Goal: Transaction & Acquisition: Purchase product/service

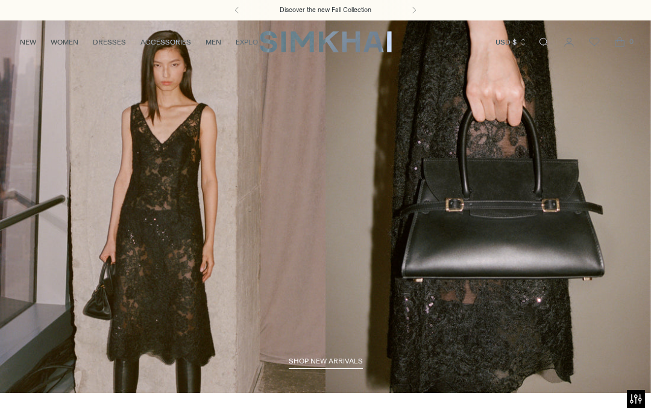
click at [542, 46] on icon "Open search modal" at bounding box center [543, 42] width 13 height 10
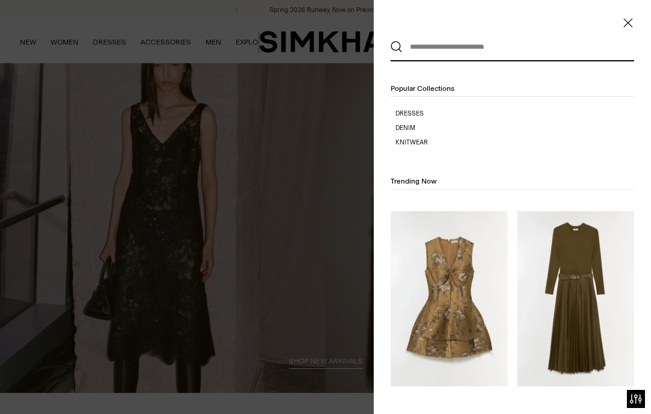
click at [520, 49] on input "text" at bounding box center [509, 47] width 214 height 27
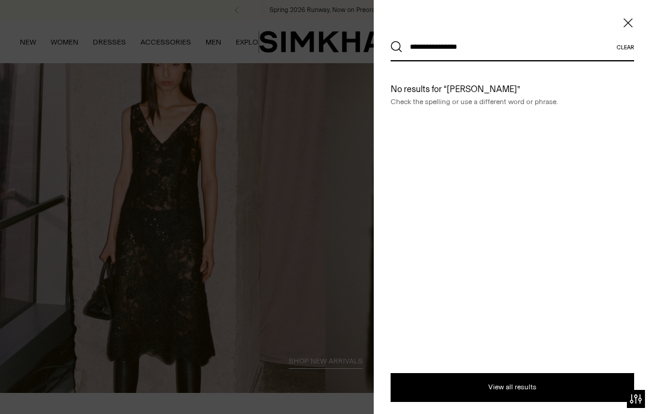
type input "**********"
click at [396, 47] on button "Search" at bounding box center [396, 47] width 12 height 12
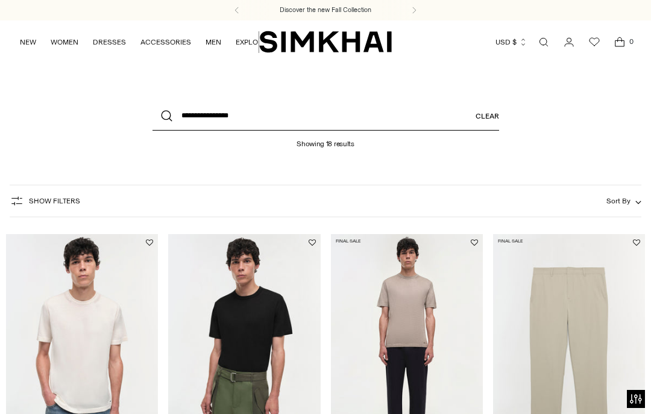
click at [203, 115] on input "**********" at bounding box center [325, 116] width 346 height 29
type input "**********"
click at [166, 116] on button "Search" at bounding box center [166, 116] width 29 height 29
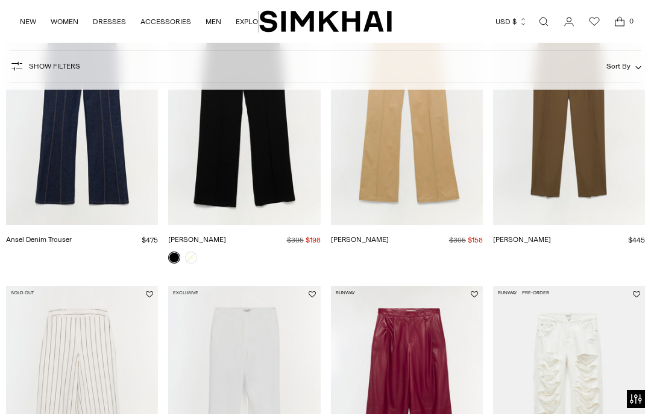
scroll to position [233, 0]
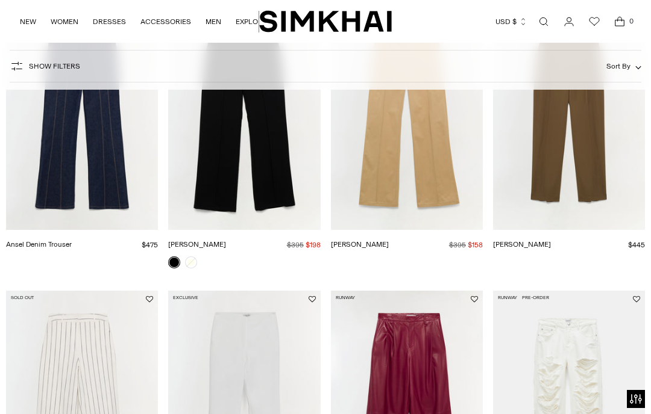
click at [389, 240] on link "Ansel Trouser" at bounding box center [360, 244] width 58 height 8
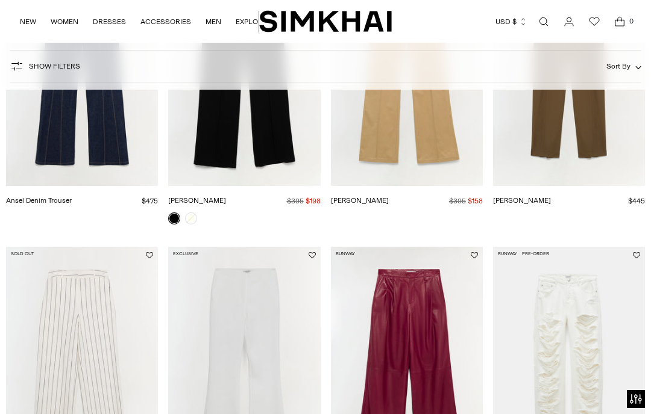
click at [389, 196] on link "[PERSON_NAME]" at bounding box center [360, 200] width 58 height 8
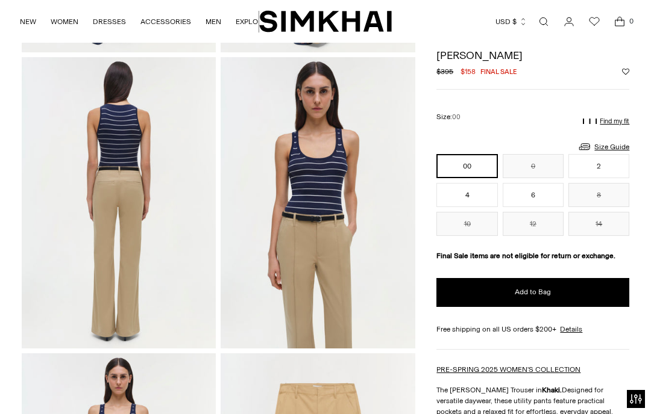
scroll to position [326, 0]
click at [611, 169] on button "2" at bounding box center [598, 166] width 61 height 24
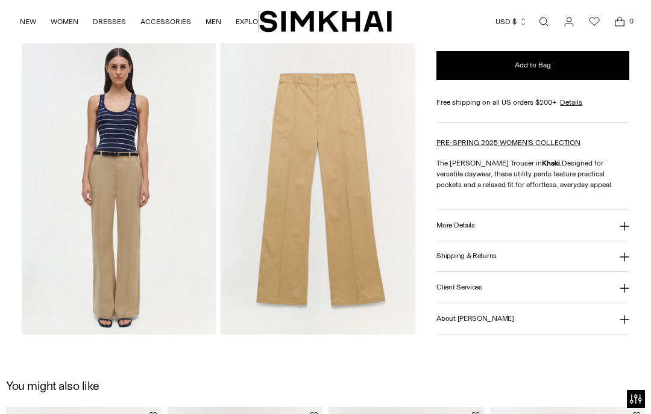
scroll to position [636, 0]
click at [548, 233] on button "More Details" at bounding box center [532, 226] width 193 height 31
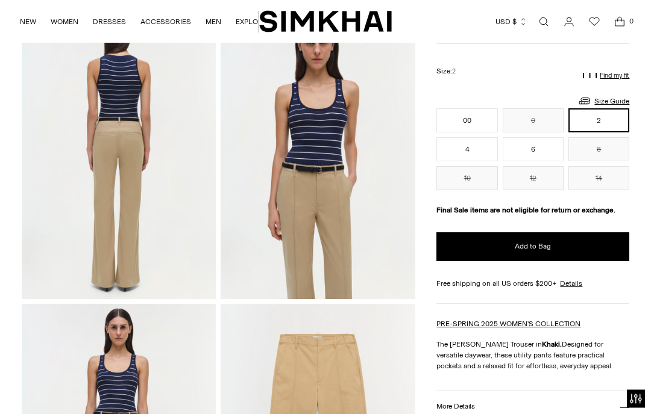
scroll to position [373, 0]
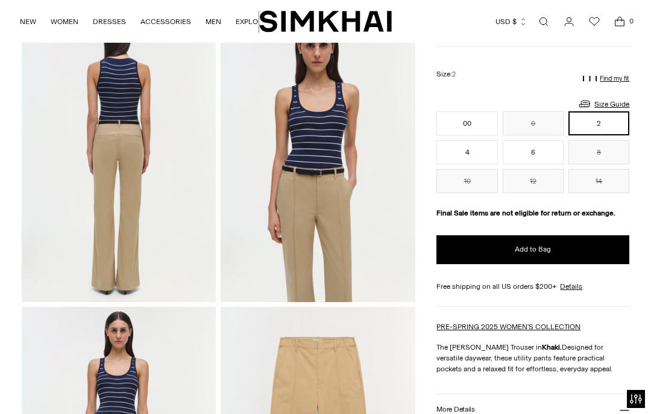
click at [613, 82] on button "Find my fit" at bounding box center [606, 80] width 46 height 16
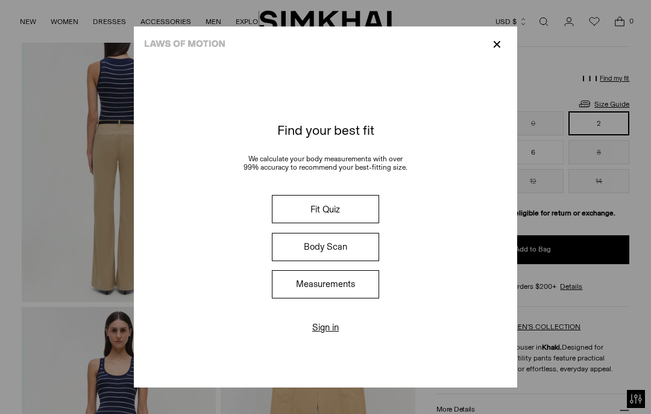
click at [361, 261] on button "Body Scan" at bounding box center [325, 247] width 107 height 28
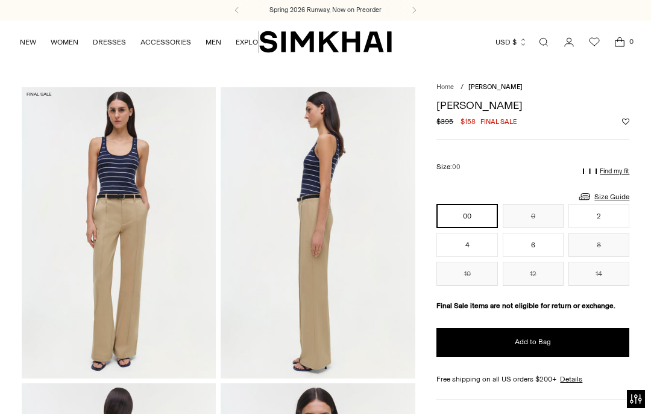
click at [611, 177] on button "Find my fit" at bounding box center [606, 172] width 46 height 16
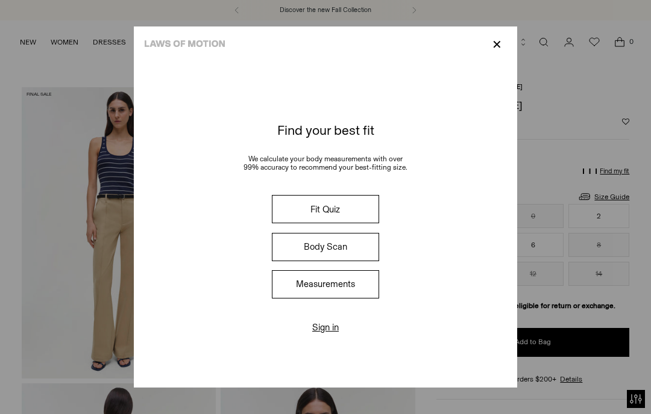
click at [369, 217] on button "Fit Quiz" at bounding box center [325, 209] width 107 height 28
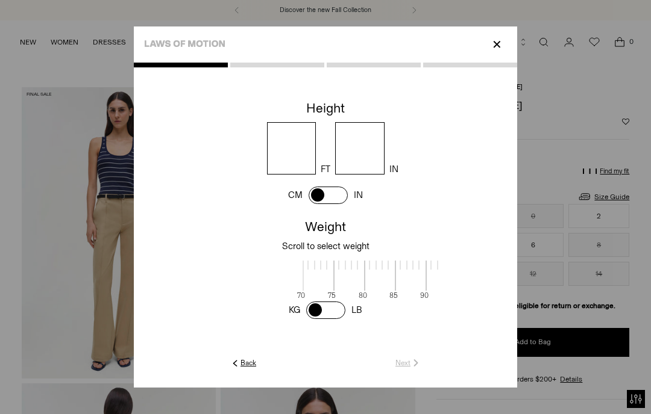
scroll to position [3, 376]
click at [304, 149] on input "number" at bounding box center [291, 148] width 49 height 52
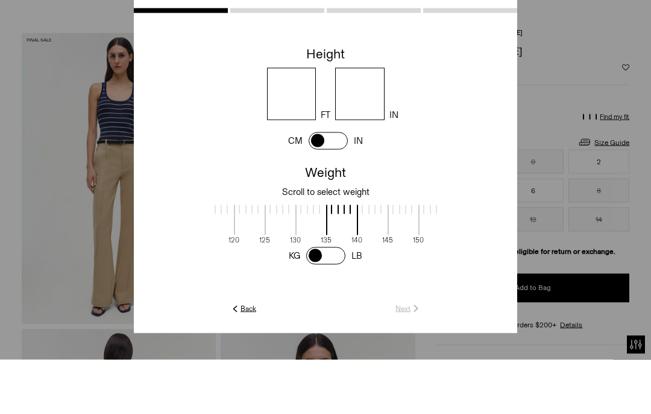
type input "*"
click at [384, 122] on input "number" at bounding box center [359, 148] width 49 height 52
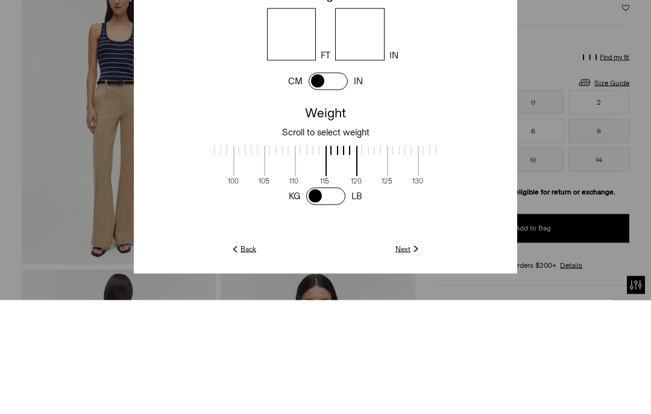
scroll to position [0, 254]
type input "*"
click at [326, 261] on span at bounding box center [341, 276] width 32 height 30
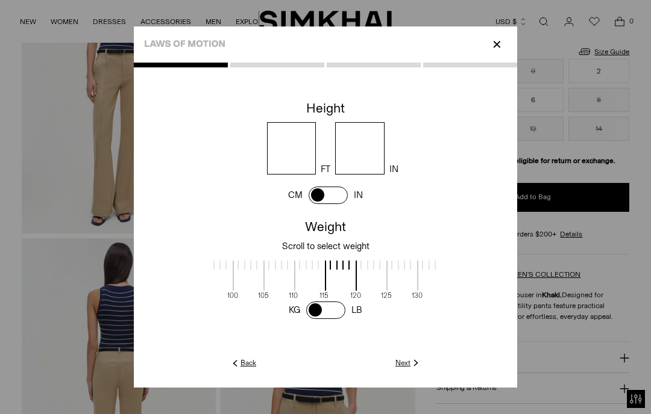
scroll to position [148, 0]
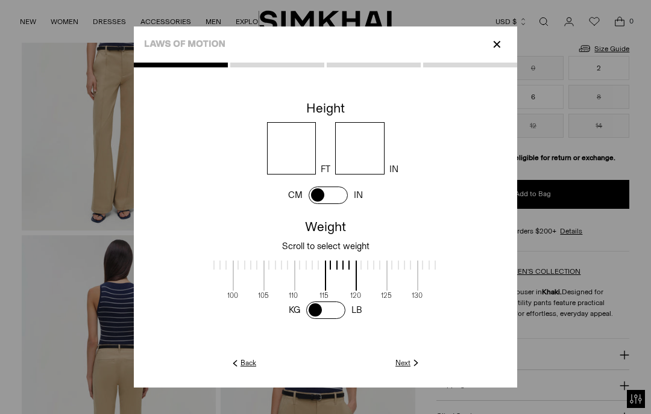
click at [475, 357] on bc-height-weight at bounding box center [325, 227] width 383 height 260
click at [471, 357] on bc-height-weight at bounding box center [325, 227] width 383 height 260
click at [421, 369] on link "Next" at bounding box center [408, 363] width 26 height 11
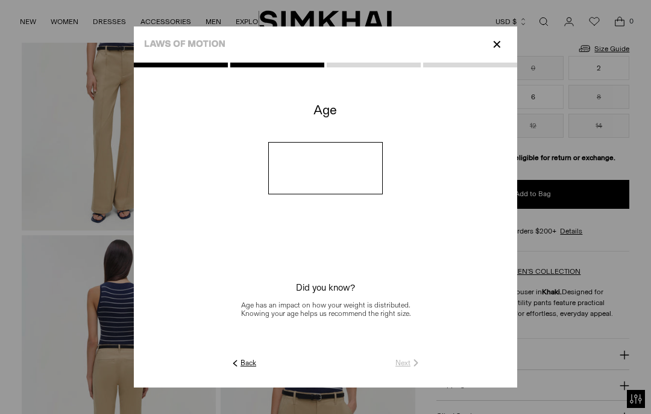
click at [383, 177] on input "number" at bounding box center [325, 168] width 115 height 52
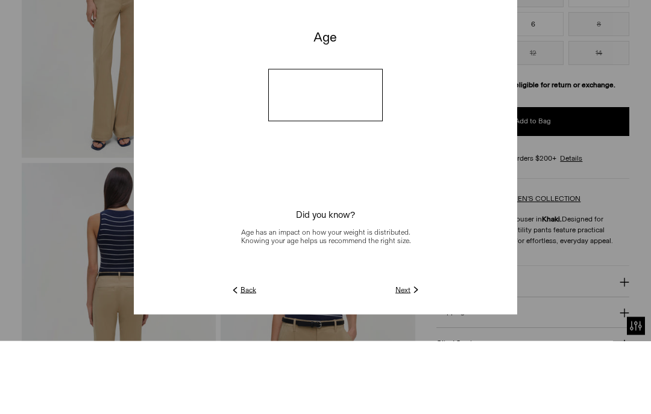
type input "**"
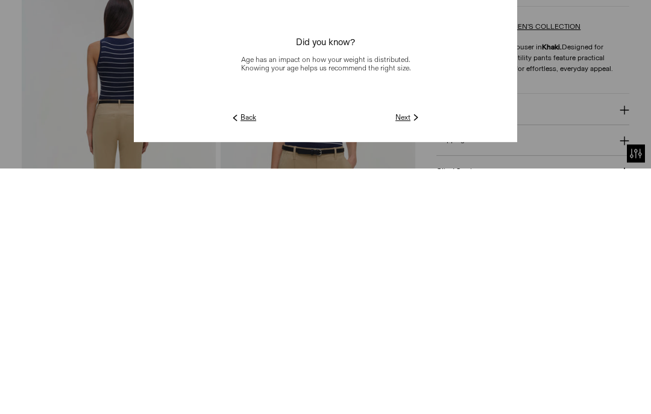
scroll to position [150, 0]
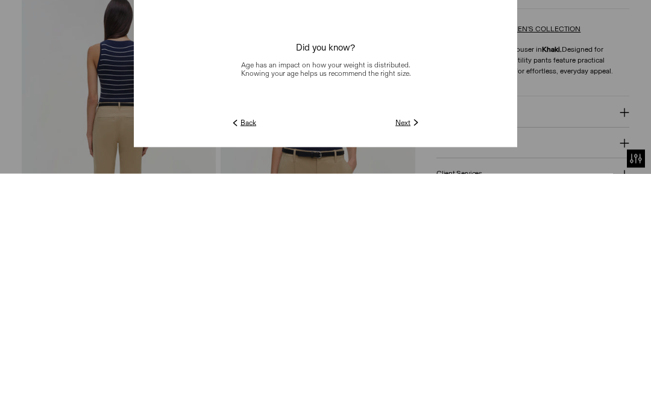
click at [421, 358] on img at bounding box center [415, 363] width 11 height 11
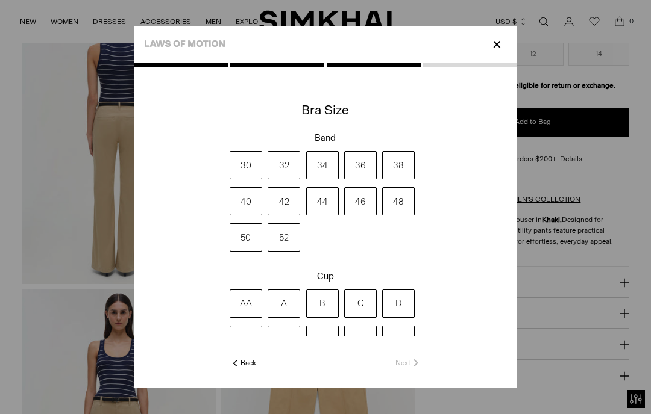
click at [331, 180] on label "34" at bounding box center [322, 165] width 33 height 28
click at [319, 318] on label "B" at bounding box center [322, 304] width 33 height 28
click at [474, 357] on bc-multiple-button-group at bounding box center [325, 227] width 383 height 260
click at [421, 369] on img at bounding box center [415, 363] width 11 height 11
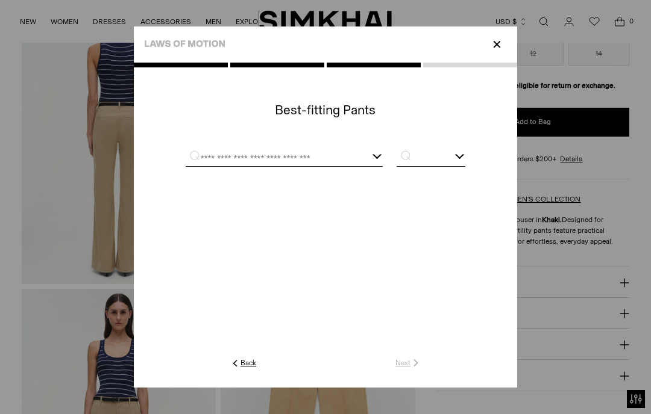
click at [383, 166] on div at bounding box center [284, 158] width 197 height 15
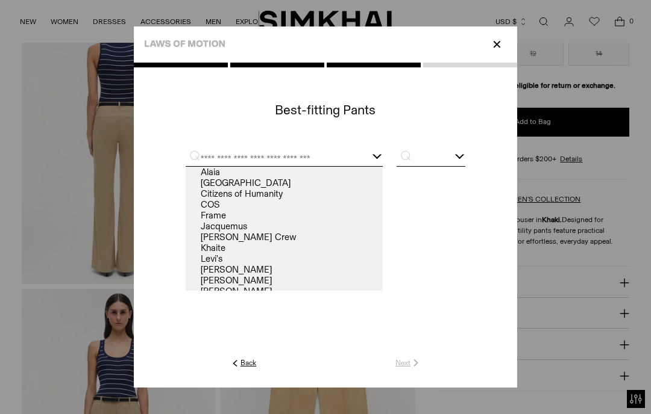
scroll to position [0, 0]
click at [186, 221] on link "Frame" at bounding box center [284, 215] width 197 height 11
type input "*****"
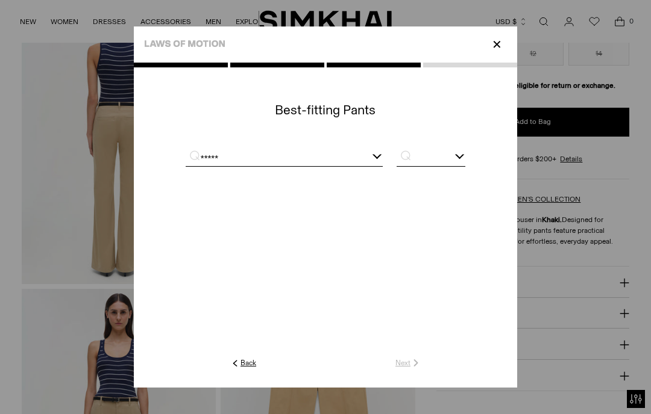
click at [465, 166] on input "text" at bounding box center [430, 158] width 69 height 15
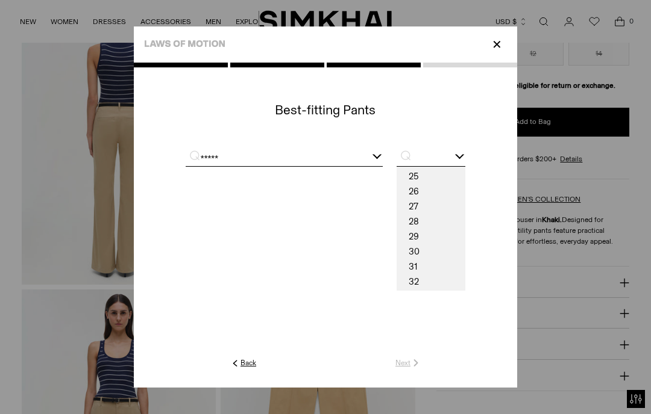
scroll to position [28, 0]
click at [459, 195] on span "26" at bounding box center [430, 191] width 69 height 15
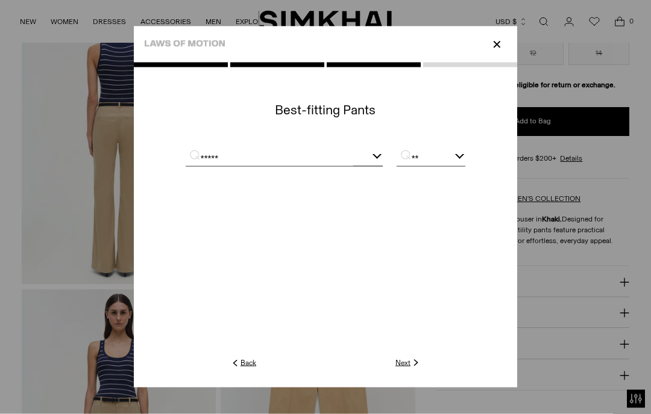
click at [465, 163] on input "**" at bounding box center [430, 158] width 69 height 15
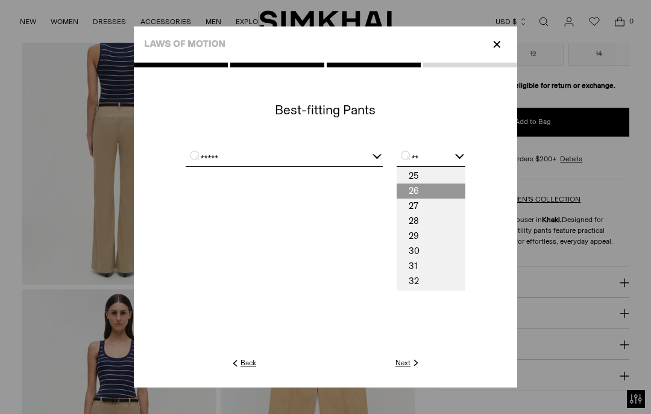
click at [465, 184] on span "25" at bounding box center [430, 176] width 69 height 15
type input "**"
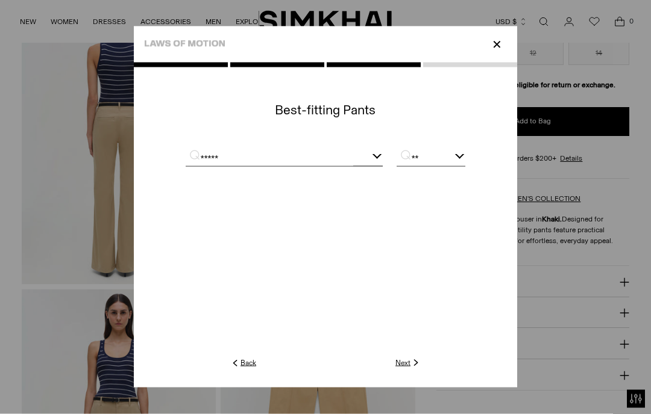
click at [477, 357] on bc-dropdown at bounding box center [325, 227] width 383 height 260
click at [421, 369] on link "Next" at bounding box center [408, 363] width 26 height 11
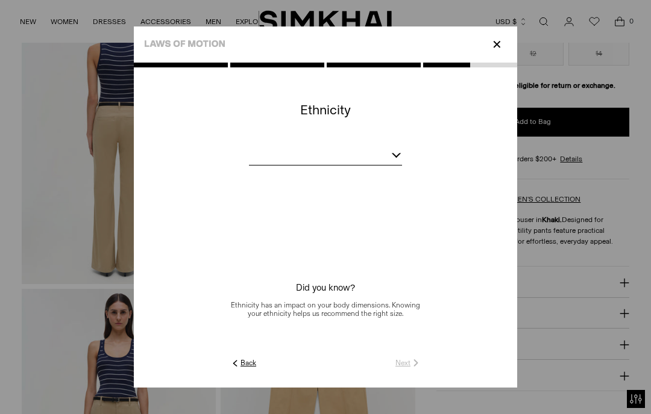
click at [402, 165] on div at bounding box center [325, 157] width 153 height 15
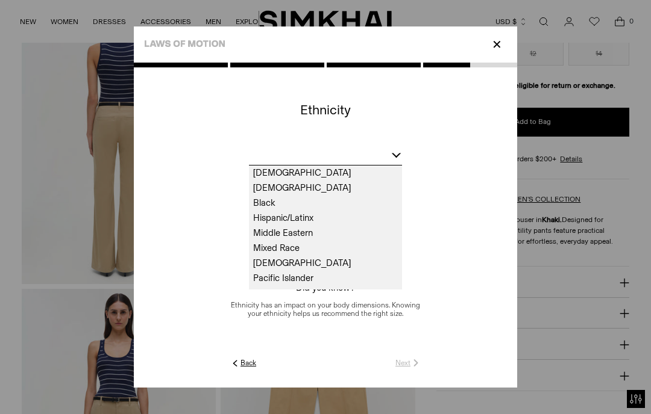
click at [249, 301] on span "White" at bounding box center [325, 293] width 153 height 15
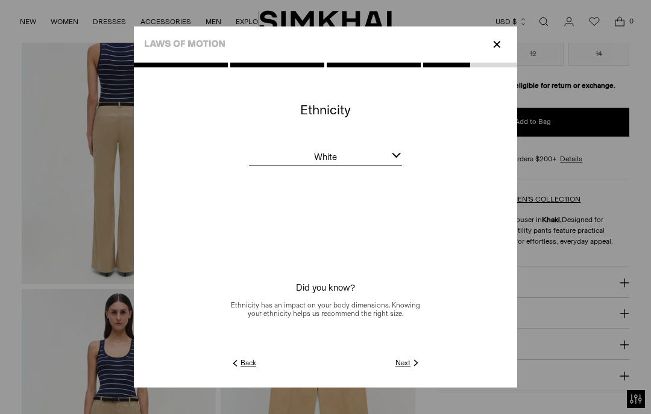
click at [421, 369] on link "Next" at bounding box center [408, 363] width 26 height 11
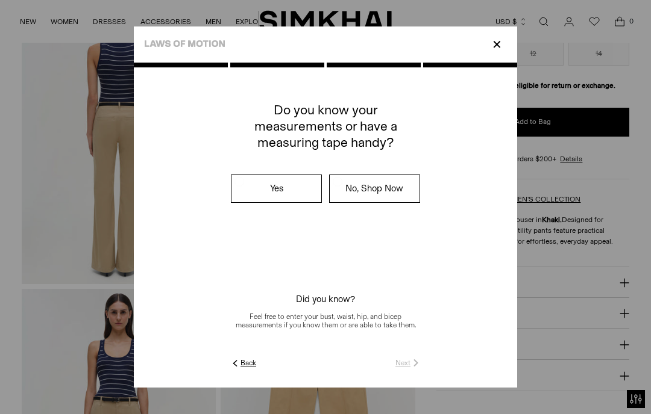
click at [287, 202] on label "Yes" at bounding box center [276, 188] width 90 height 27
click at [479, 357] on bc-guided-choice at bounding box center [325, 227] width 383 height 260
click at [421, 369] on link "Next" at bounding box center [408, 363] width 26 height 11
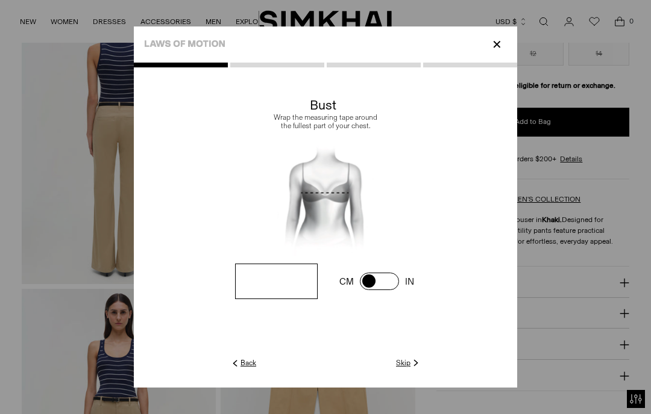
click at [421, 369] on link "Skip" at bounding box center [408, 363] width 25 height 11
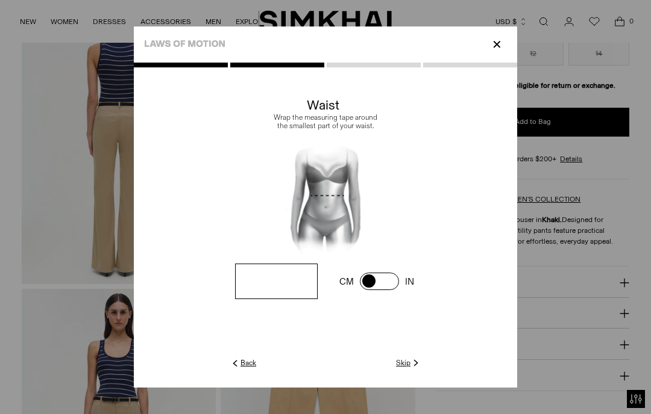
click at [421, 369] on img at bounding box center [415, 363] width 11 height 11
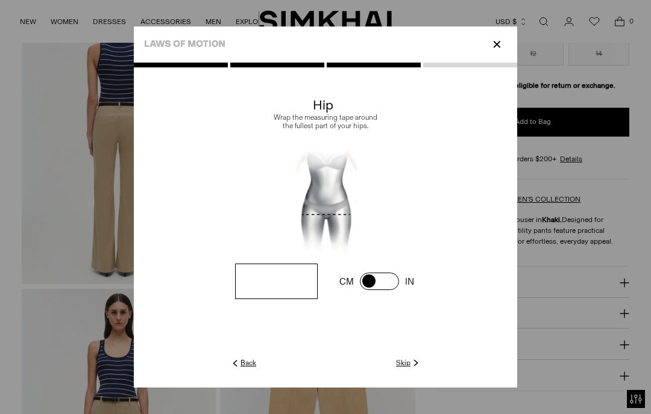
click at [421, 369] on link "Skip" at bounding box center [408, 363] width 25 height 11
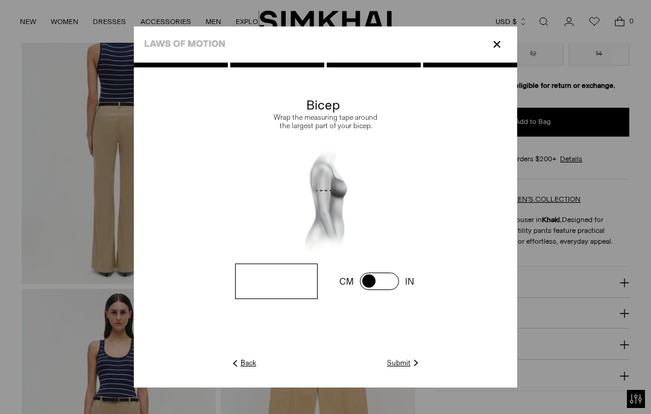
click at [421, 369] on link "Submit" at bounding box center [404, 363] width 34 height 11
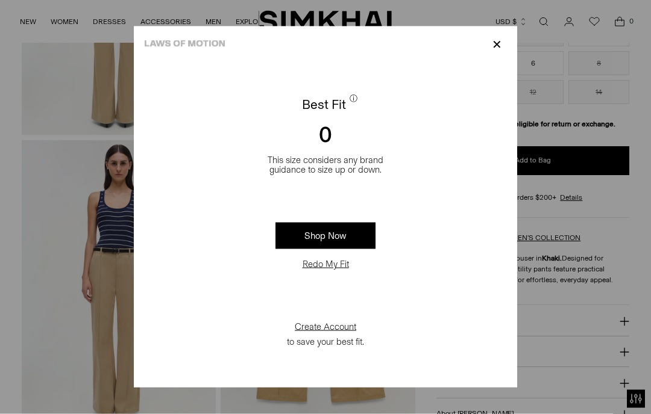
scroll to position [541, 0]
click at [134, 27] on div "✕" at bounding box center [325, 45] width 383 height 36
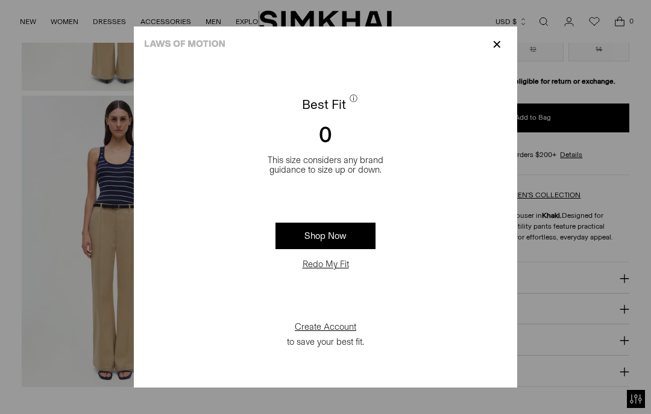
scroll to position [585, 0]
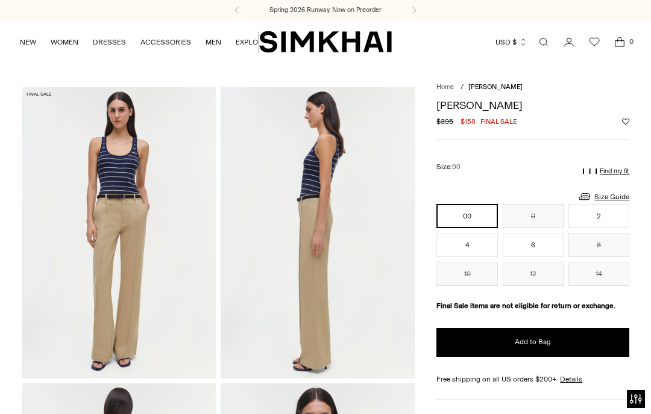
click at [614, 193] on link "Size Guide" at bounding box center [603, 196] width 52 height 15
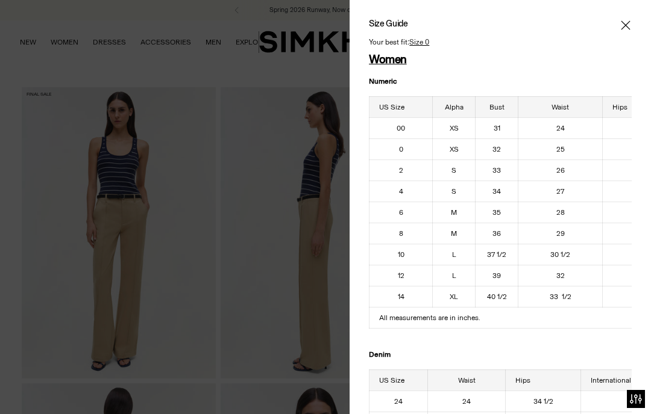
click at [627, 30] on icon "Close" at bounding box center [625, 25] width 10 height 12
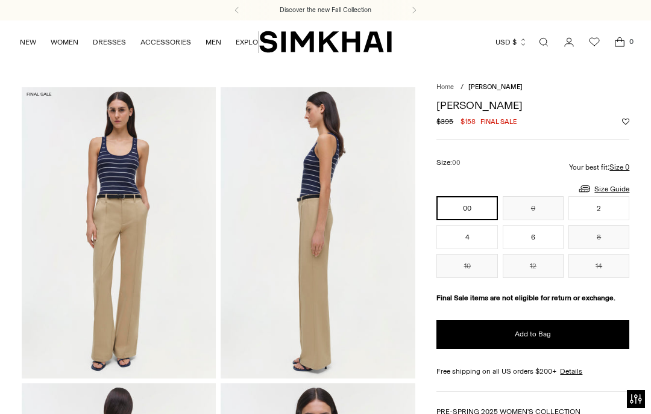
click at [616, 189] on link "Size Guide" at bounding box center [603, 188] width 52 height 15
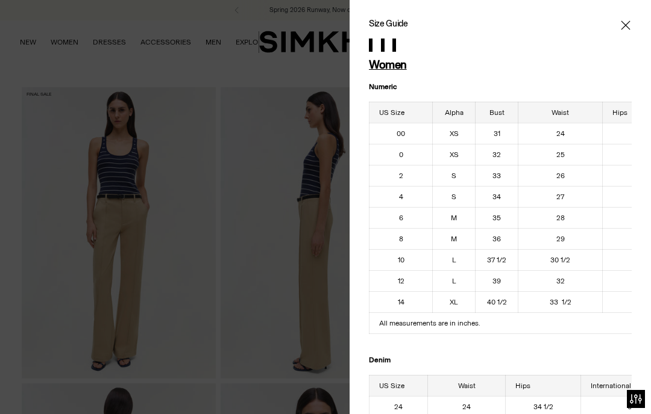
click at [628, 31] on icon "Close" at bounding box center [625, 25] width 10 height 12
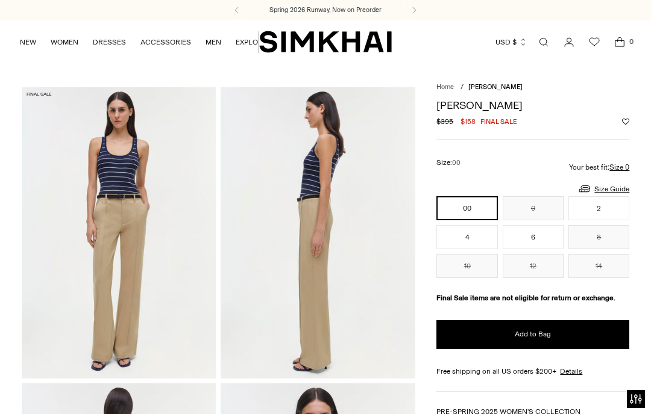
click at [614, 189] on link "Size Guide" at bounding box center [603, 188] width 52 height 15
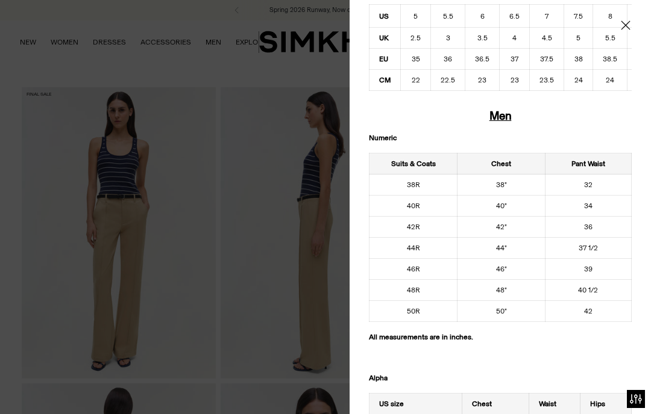
scroll to position [648, 0]
click at [624, 28] on icon "Close" at bounding box center [625, 25] width 10 height 12
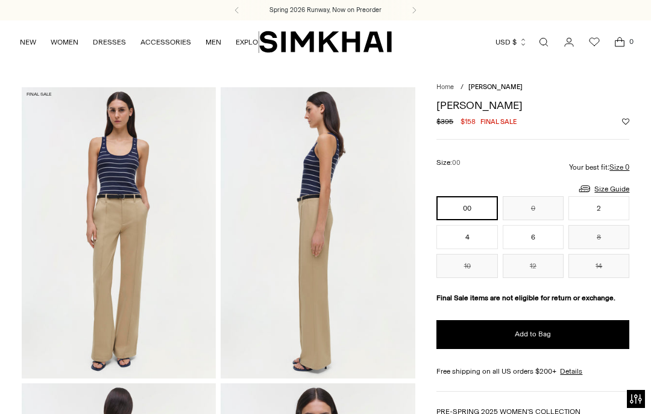
scroll to position [0, 0]
click at [625, 164] on u "Size 0" at bounding box center [619, 168] width 20 height 8
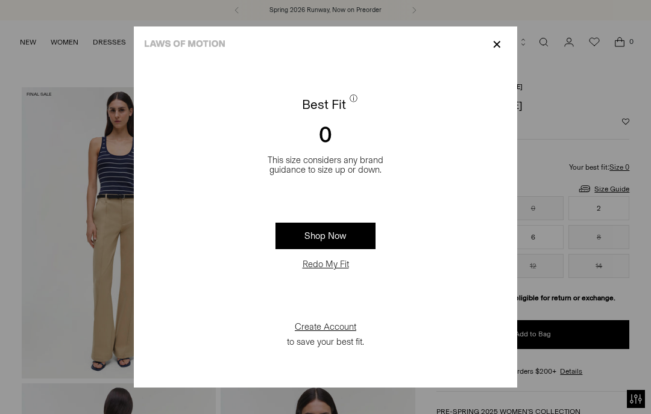
click at [343, 273] on div "Redo My Fit" at bounding box center [325, 264] width 82 height 24
click at [334, 273] on div "Redo My Fit" at bounding box center [325, 264] width 82 height 24
click at [339, 273] on div "Redo My Fit" at bounding box center [325, 264] width 82 height 24
click at [346, 260] on div "Redo My Fit" at bounding box center [325, 264] width 82 height 24
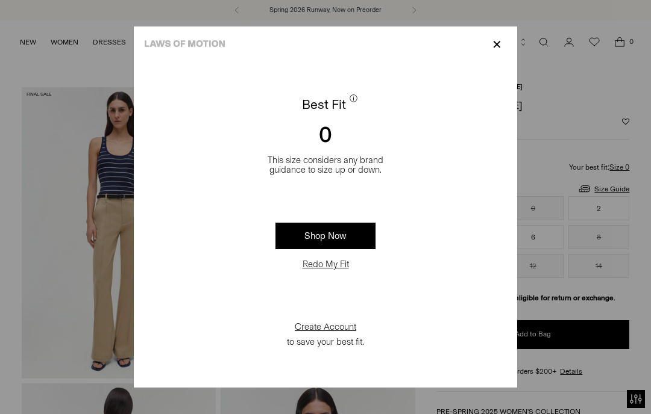
click at [336, 270] on button "Redo My Fit" at bounding box center [326, 264] width 54 height 12
